Goal: Transaction & Acquisition: Purchase product/service

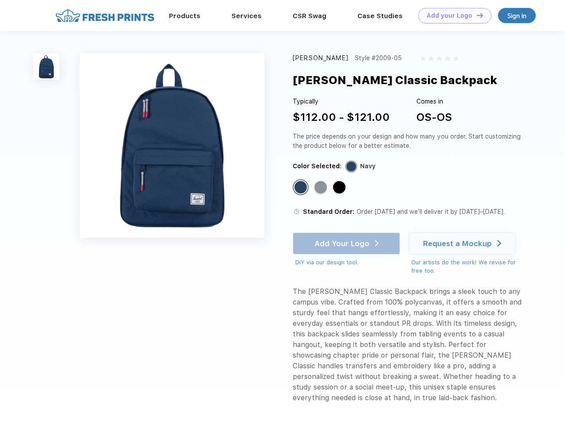
click at [451, 16] on link "Add your Logo Design Tool" at bounding box center [454, 16] width 73 height 16
click at [0, 0] on div "Design Tool" at bounding box center [0, 0] width 0 height 0
click at [475, 15] on link "Add your Logo Design Tool" at bounding box center [454, 16] width 73 height 16
click at [47, 66] on img at bounding box center [46, 67] width 26 height 26
click at [301, 188] on div "Standard Color" at bounding box center [300, 187] width 12 height 12
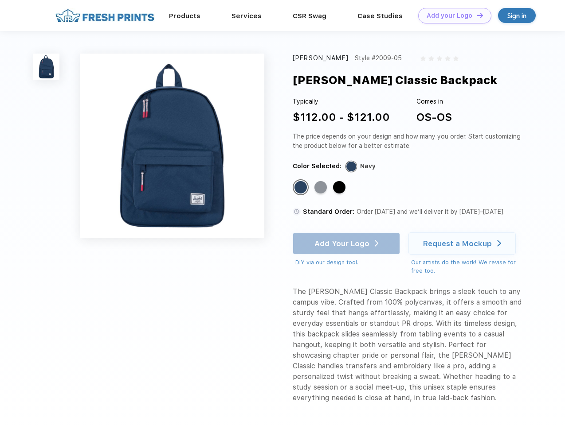
click at [321, 188] on div "Standard Color" at bounding box center [320, 187] width 12 height 12
click at [340, 188] on div "Standard Color" at bounding box center [339, 187] width 12 height 12
click at [347, 244] on div "Add Your Logo DIY via our design tool. Ah shoot! This product isn't up in our d…" at bounding box center [345, 250] width 107 height 35
click at [463, 244] on div "Request a Mockup" at bounding box center [457, 243] width 69 height 9
